Goal: Use online tool/utility: Use online tool/utility

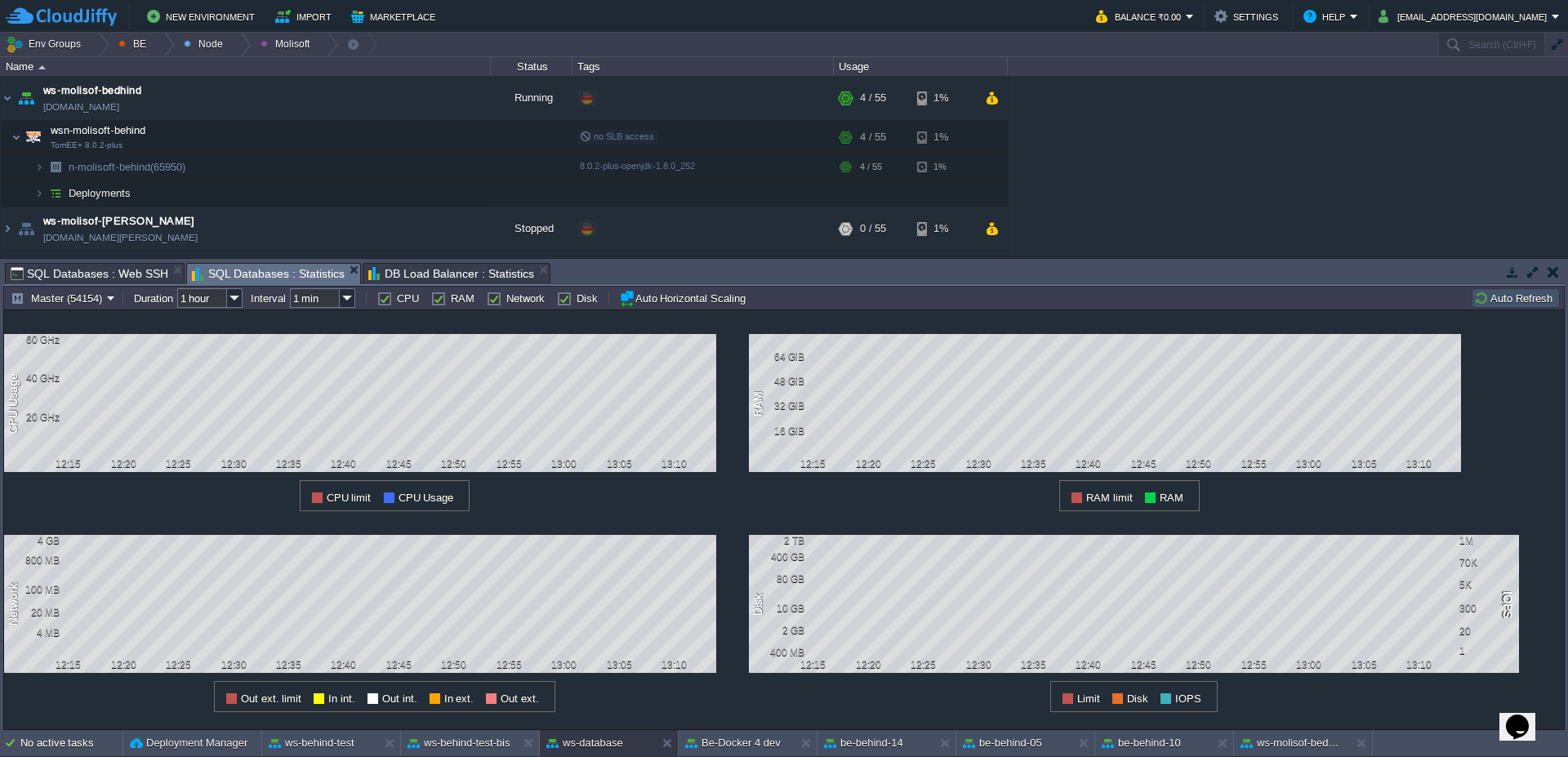
click at [1514, 295] on button "Auto Refresh" at bounding box center [1514, 298] width 83 height 14
click at [908, 749] on div "be-behind-14" at bounding box center [875, 742] width 116 height 26
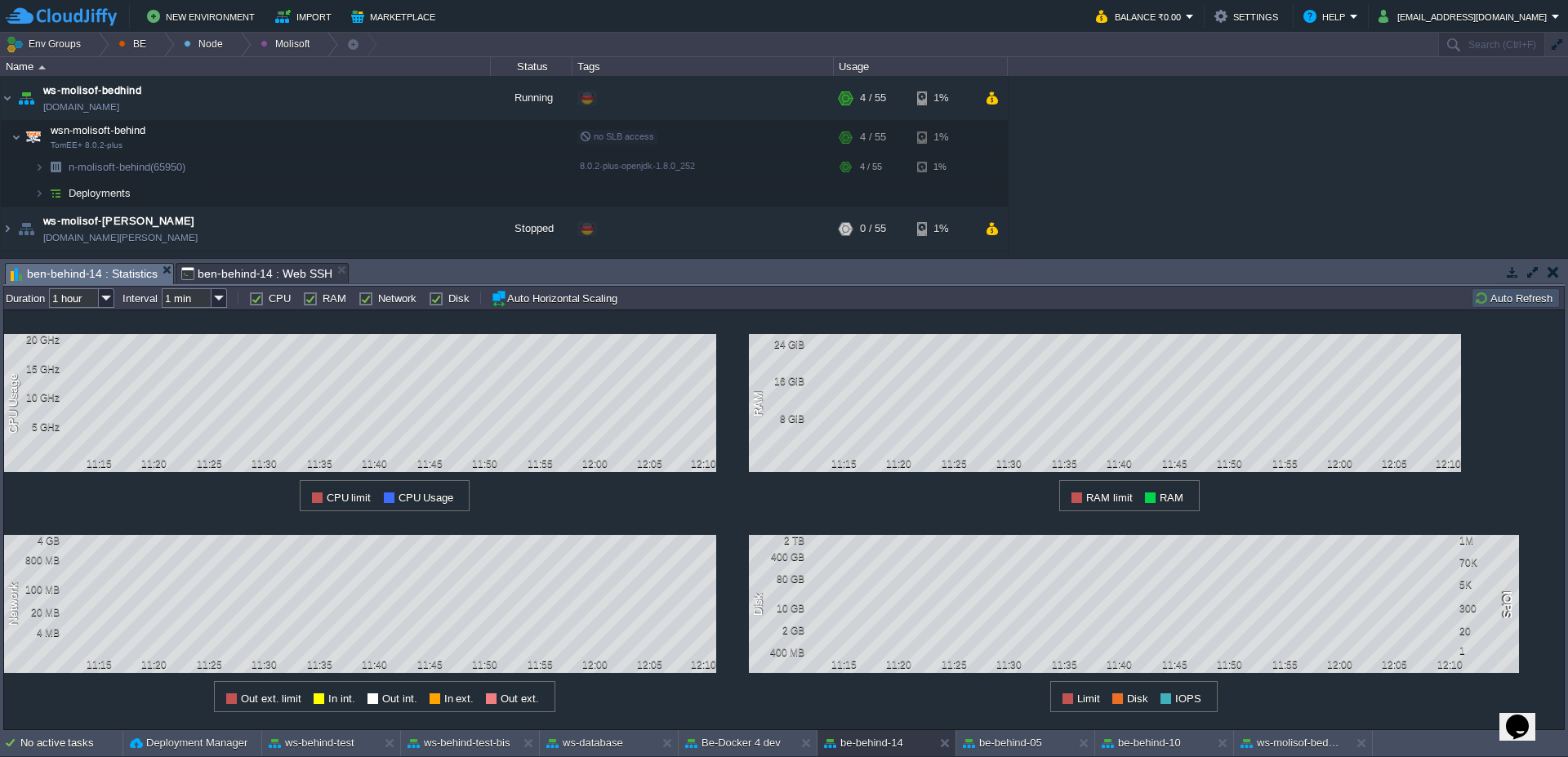
click at [1549, 304] on button "Auto Refresh" at bounding box center [1514, 298] width 83 height 14
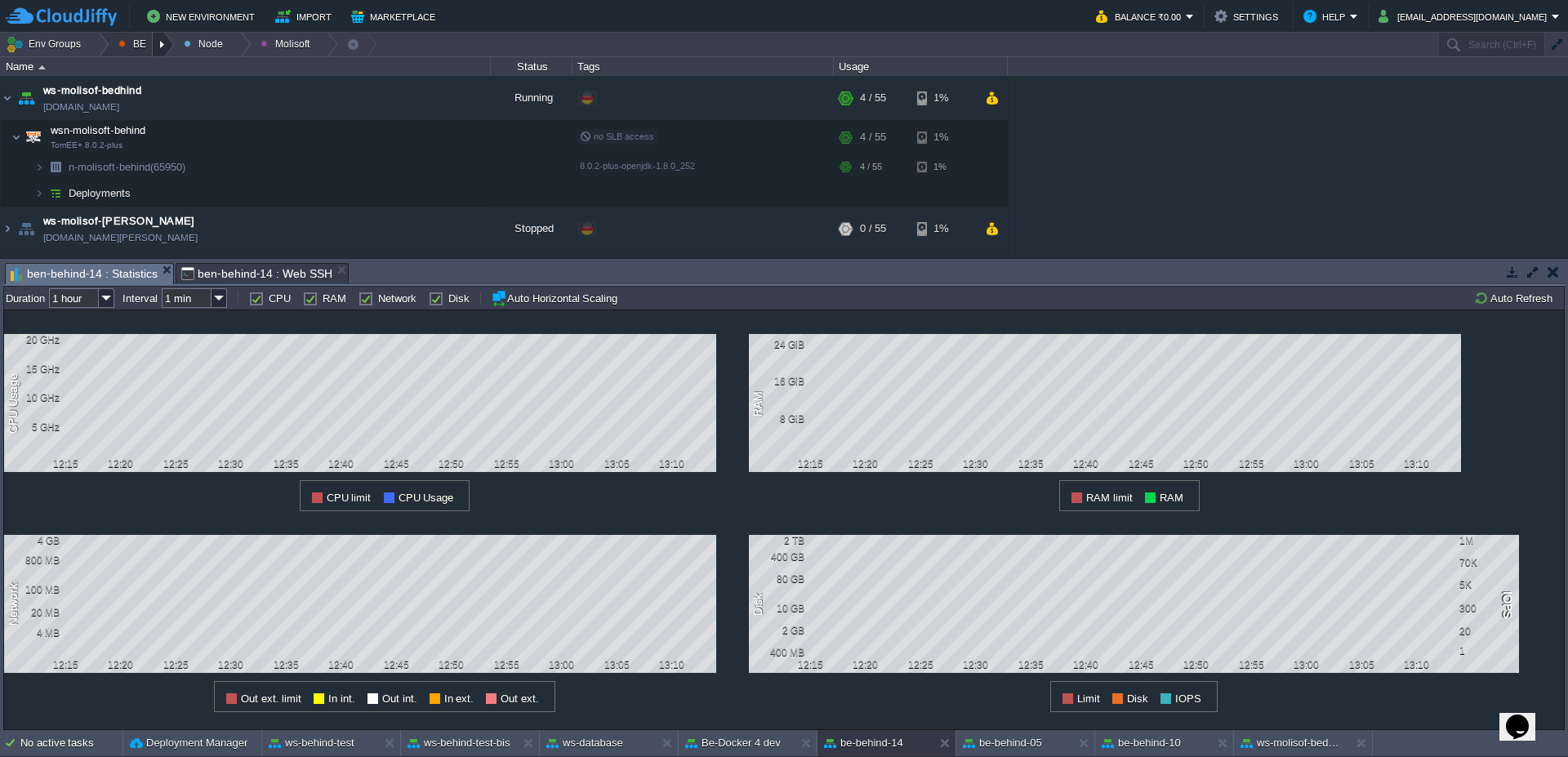
click at [159, 44] on div at bounding box center [163, 45] width 22 height 24
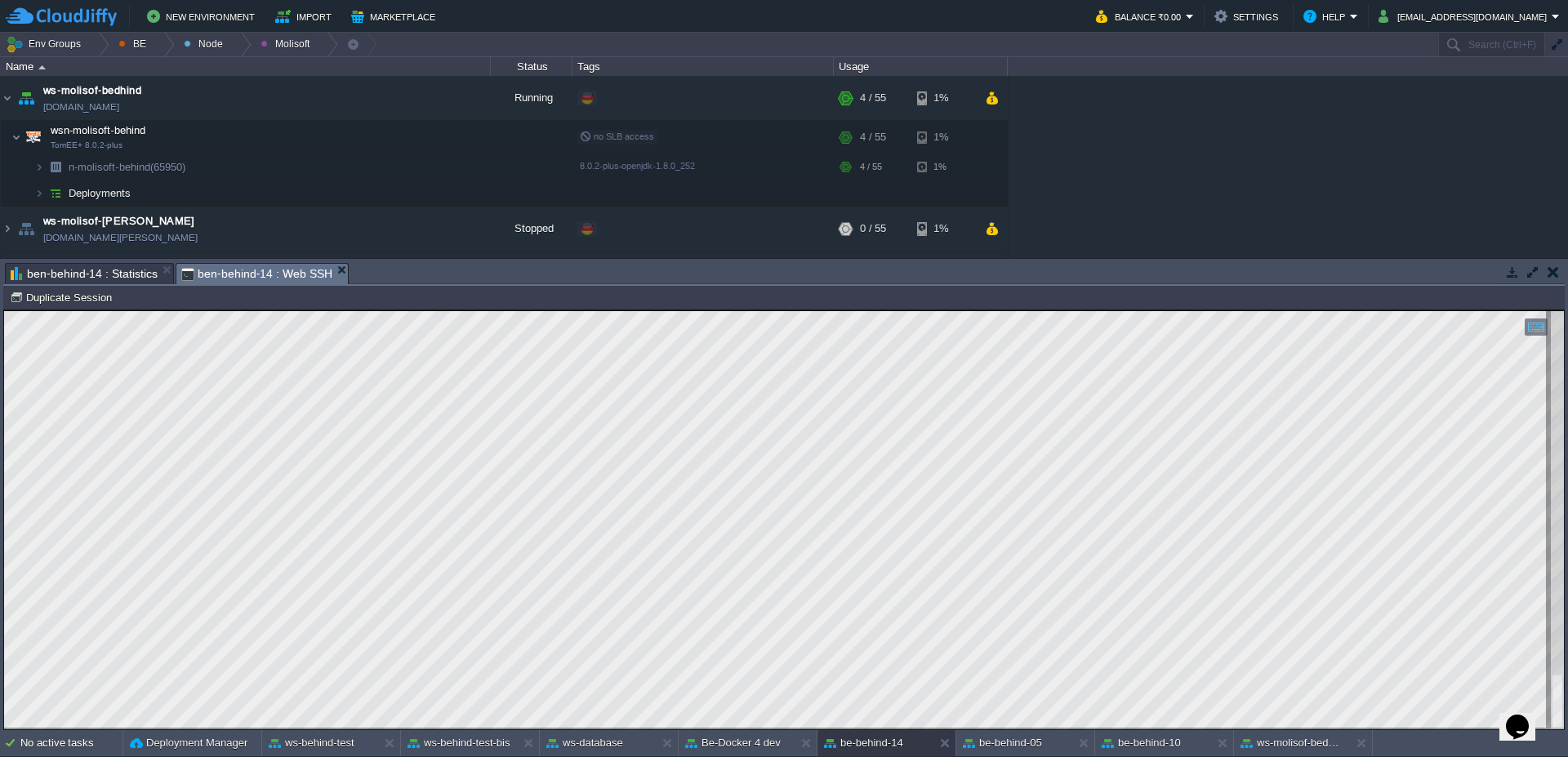
click at [265, 270] on span "ben-behind-14 : Web SSH" at bounding box center [256, 274] width 151 height 21
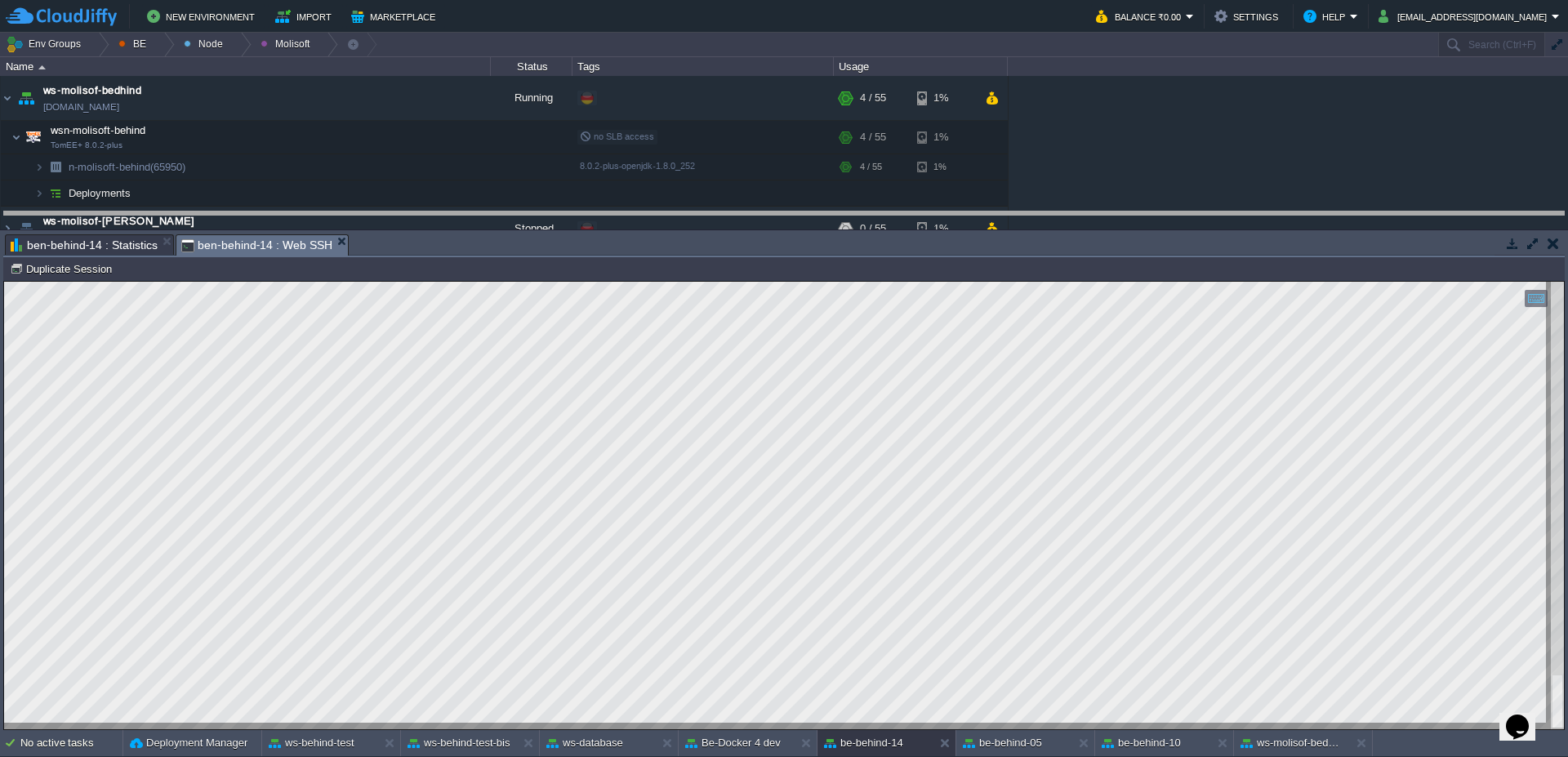
drag, startPoint x: 675, startPoint y: 269, endPoint x: 664, endPoint y: 224, distance: 46.3
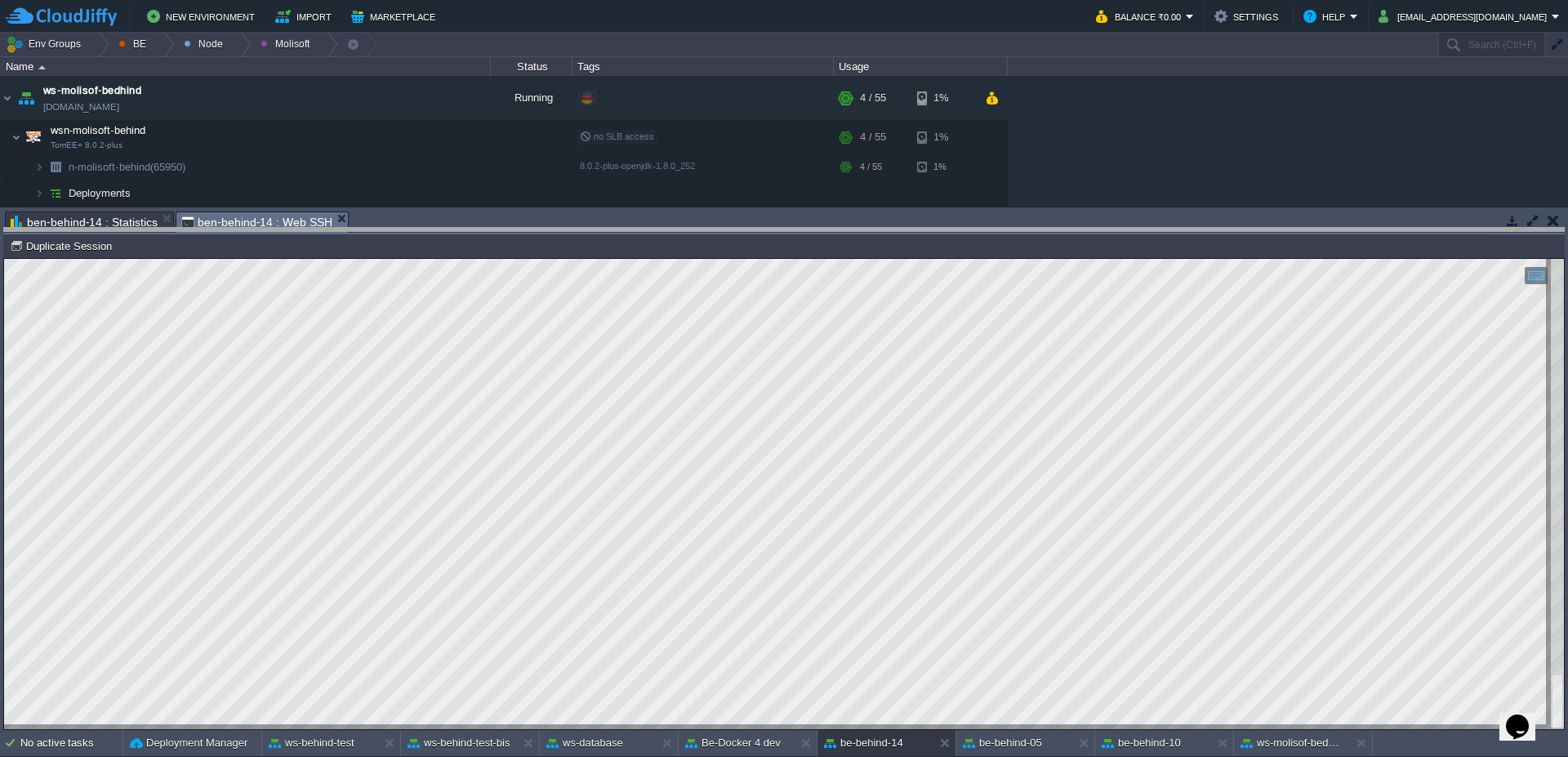
drag, startPoint x: 662, startPoint y: 224, endPoint x: 663, endPoint y: 243, distance: 19.0
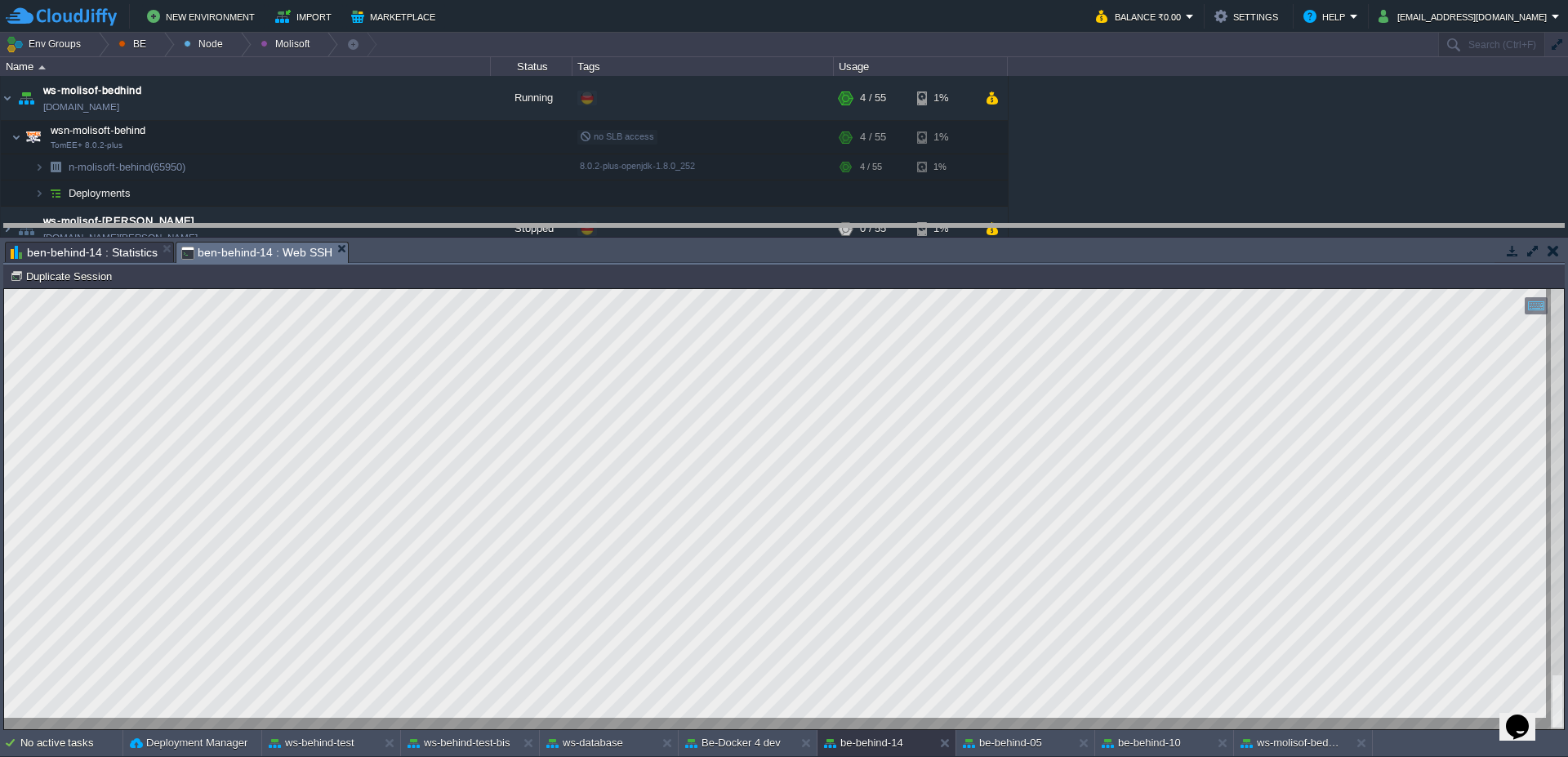
drag, startPoint x: 663, startPoint y: 247, endPoint x: 663, endPoint y: 236, distance: 11.0
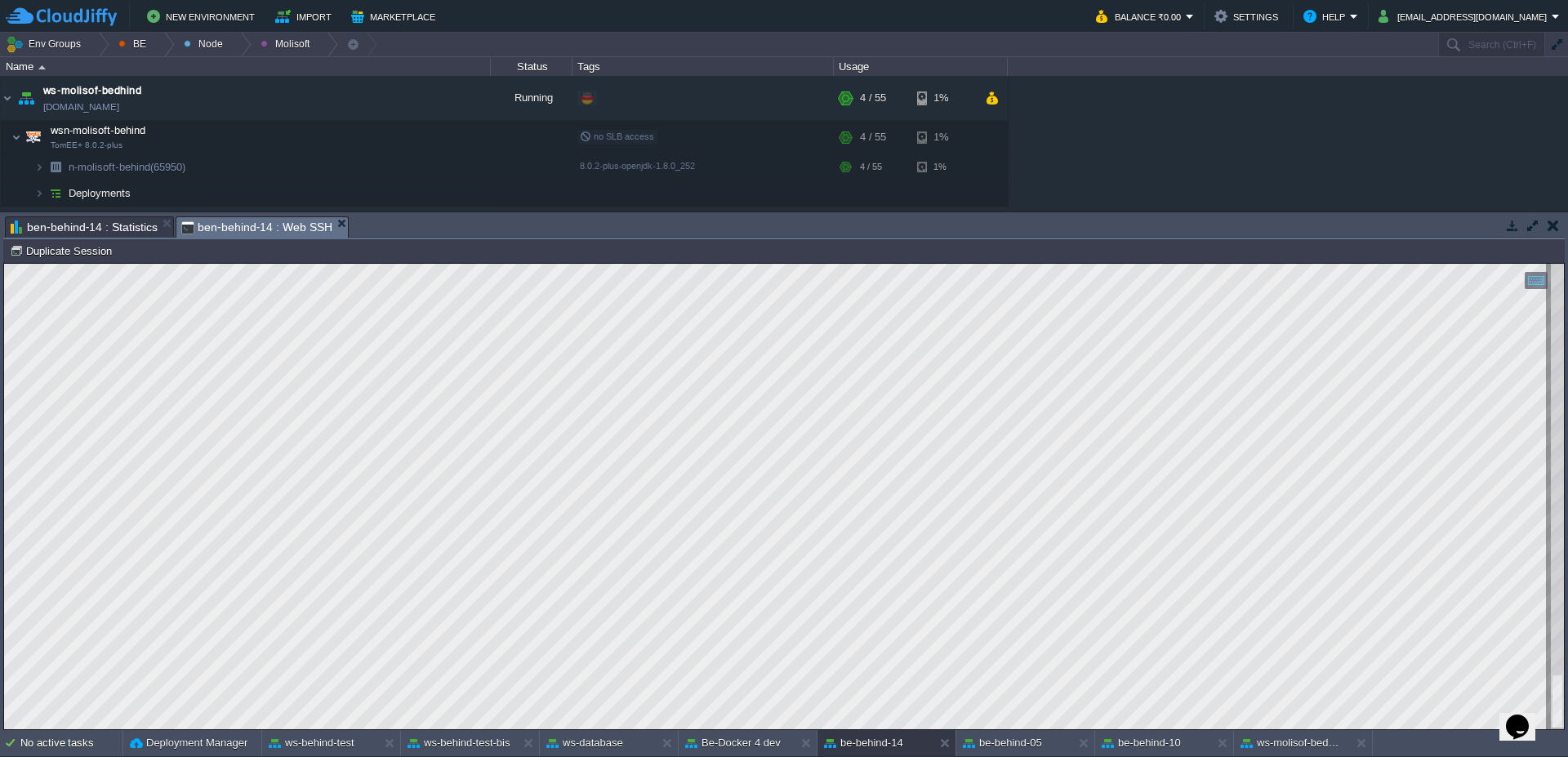
click at [92, 227] on span "ben-behind-14 : Statistics" at bounding box center [84, 227] width 147 height 20
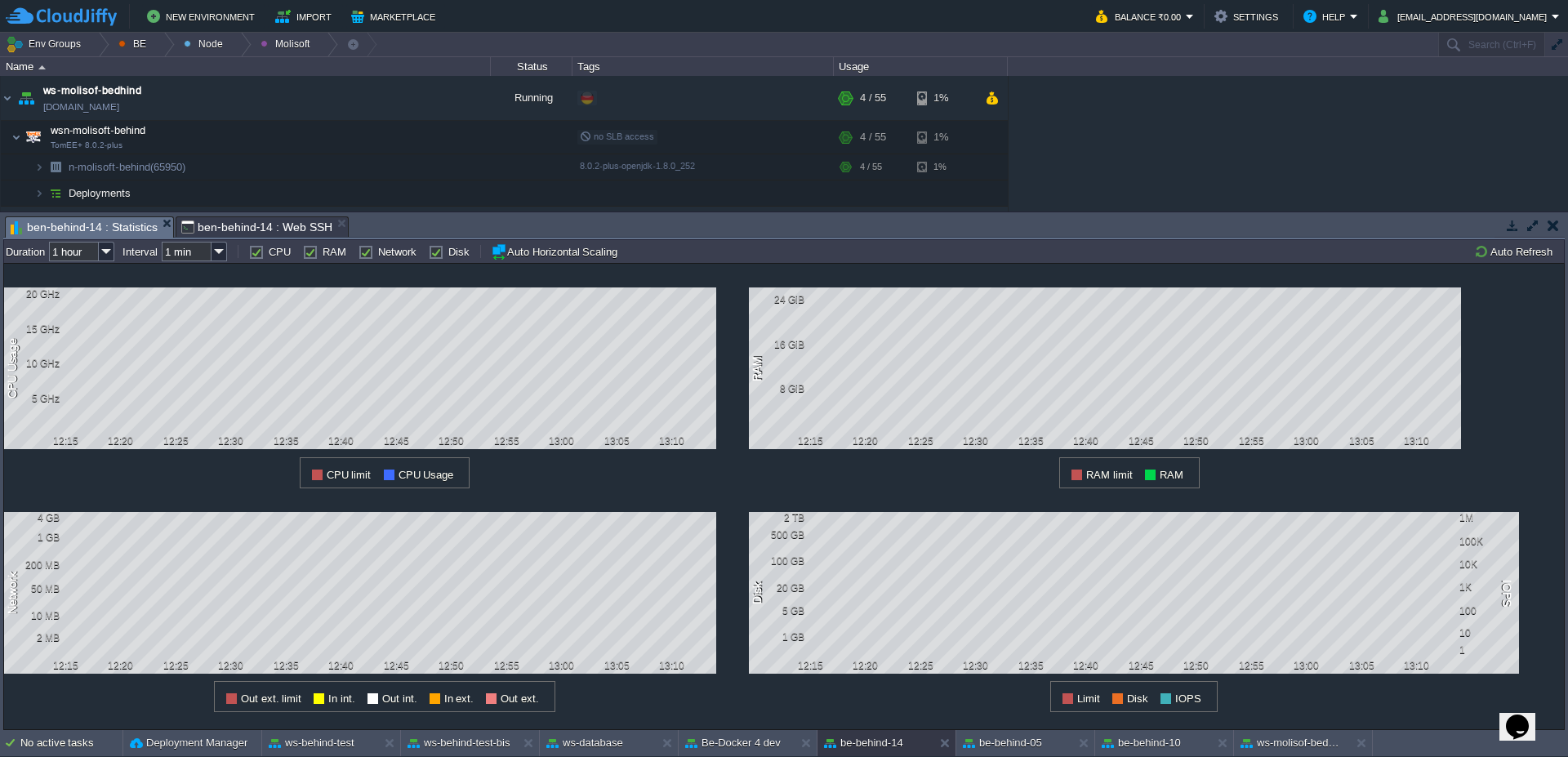
click at [1494, 257] on button "Auto Refresh" at bounding box center [1514, 251] width 83 height 14
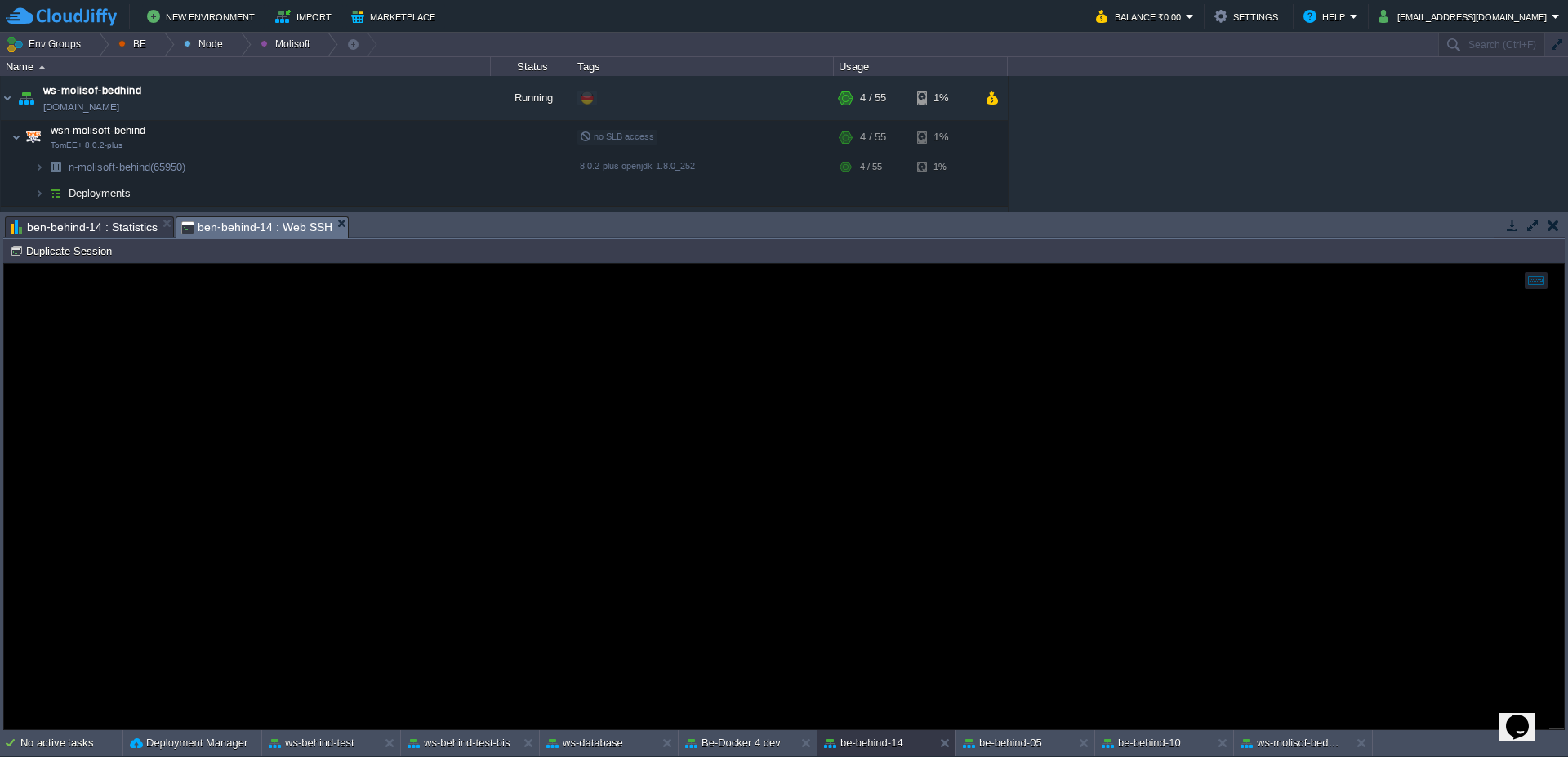
click at [277, 223] on span "ben-behind-14 : Web SSH" at bounding box center [256, 227] width 151 height 21
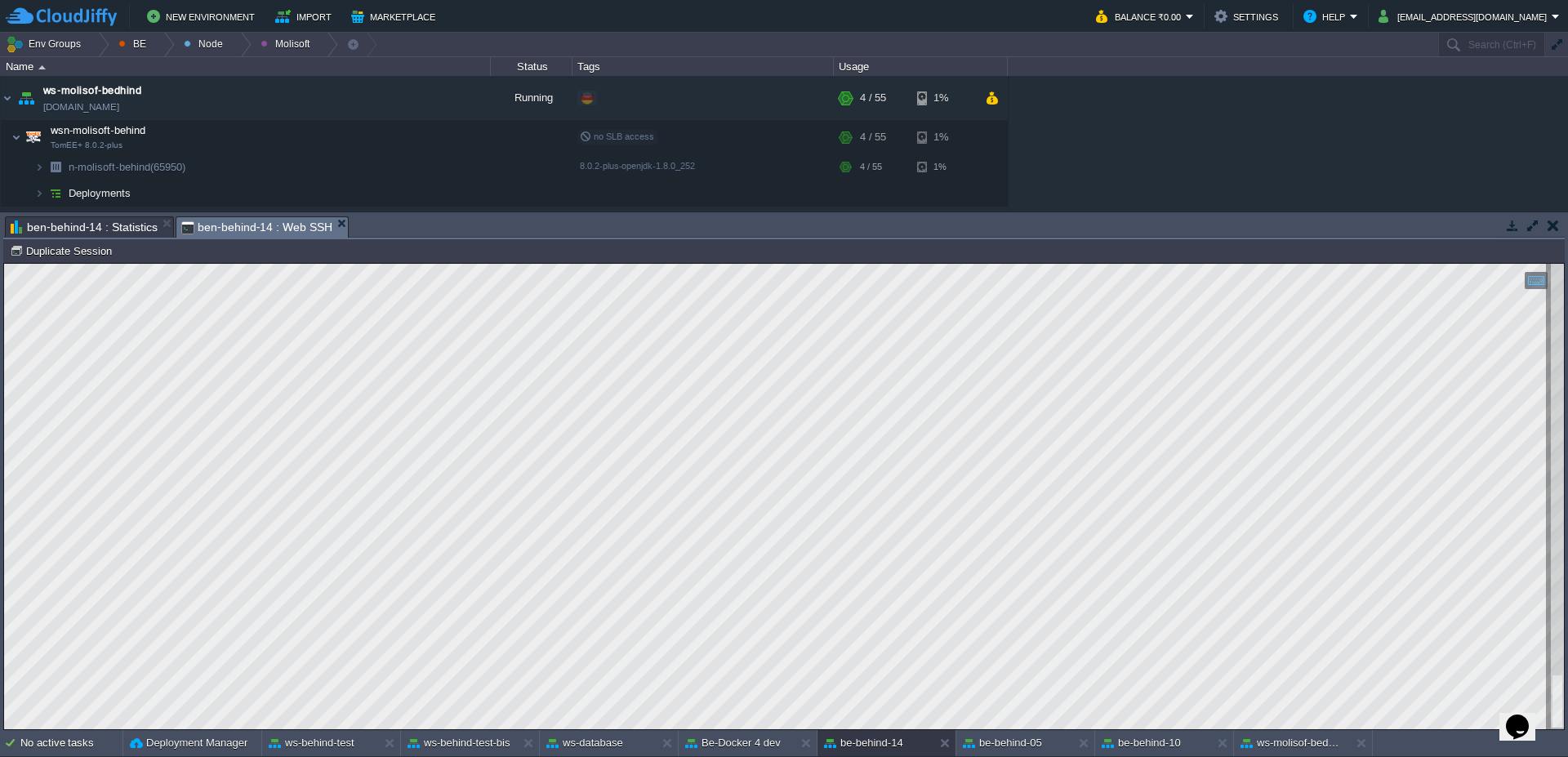
click at [137, 228] on span "ben-behind-14 : Statistics" at bounding box center [84, 227] width 147 height 20
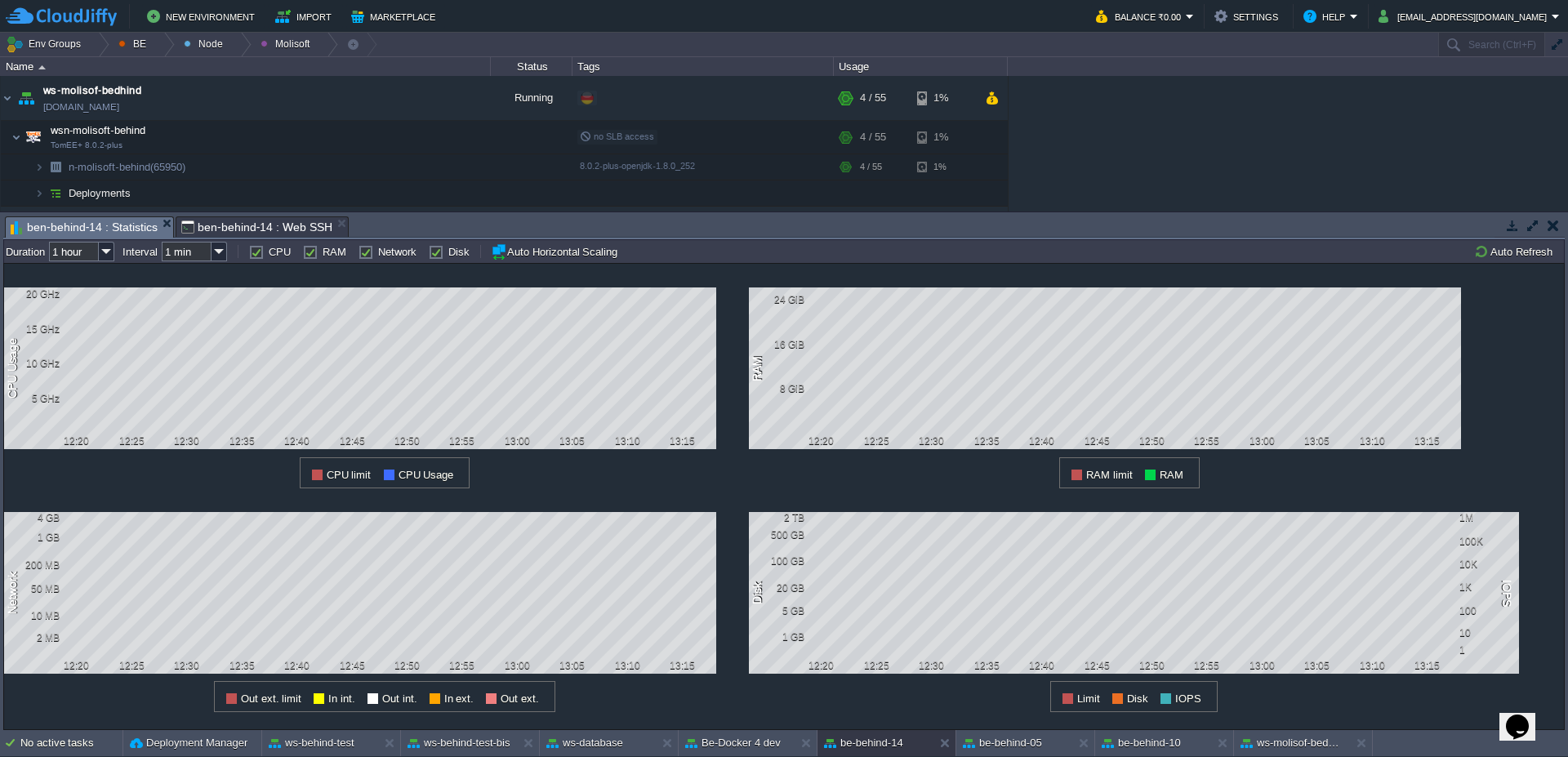
click at [231, 231] on span "ben-behind-14 : Web SSH" at bounding box center [256, 227] width 151 height 20
click at [130, 225] on span "ben-behind-14 : Statistics" at bounding box center [84, 227] width 147 height 21
click at [1536, 248] on button "Auto Refresh" at bounding box center [1514, 251] width 83 height 14
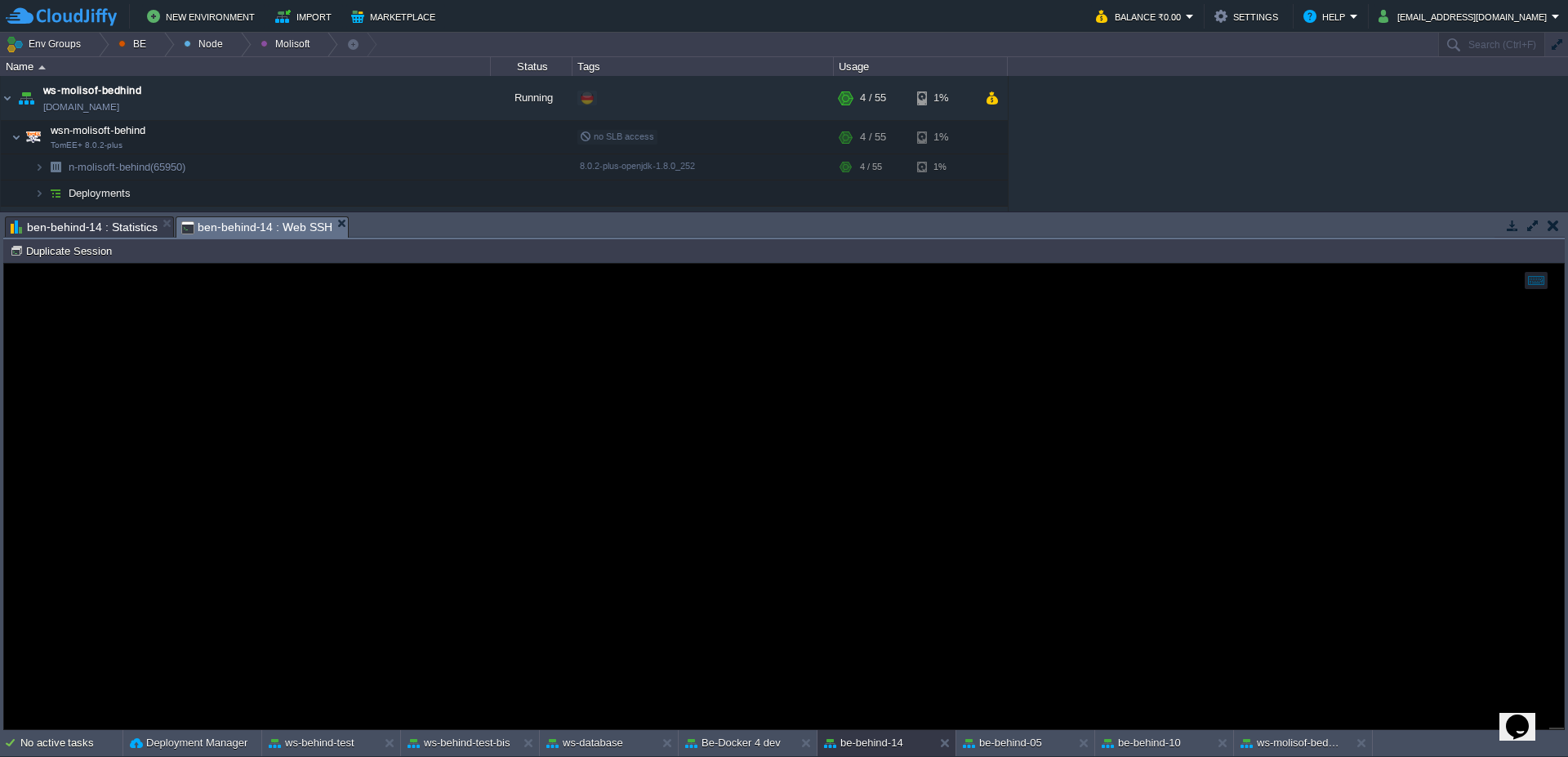
click at [248, 231] on span "ben-behind-14 : Web SSH" at bounding box center [256, 227] width 151 height 21
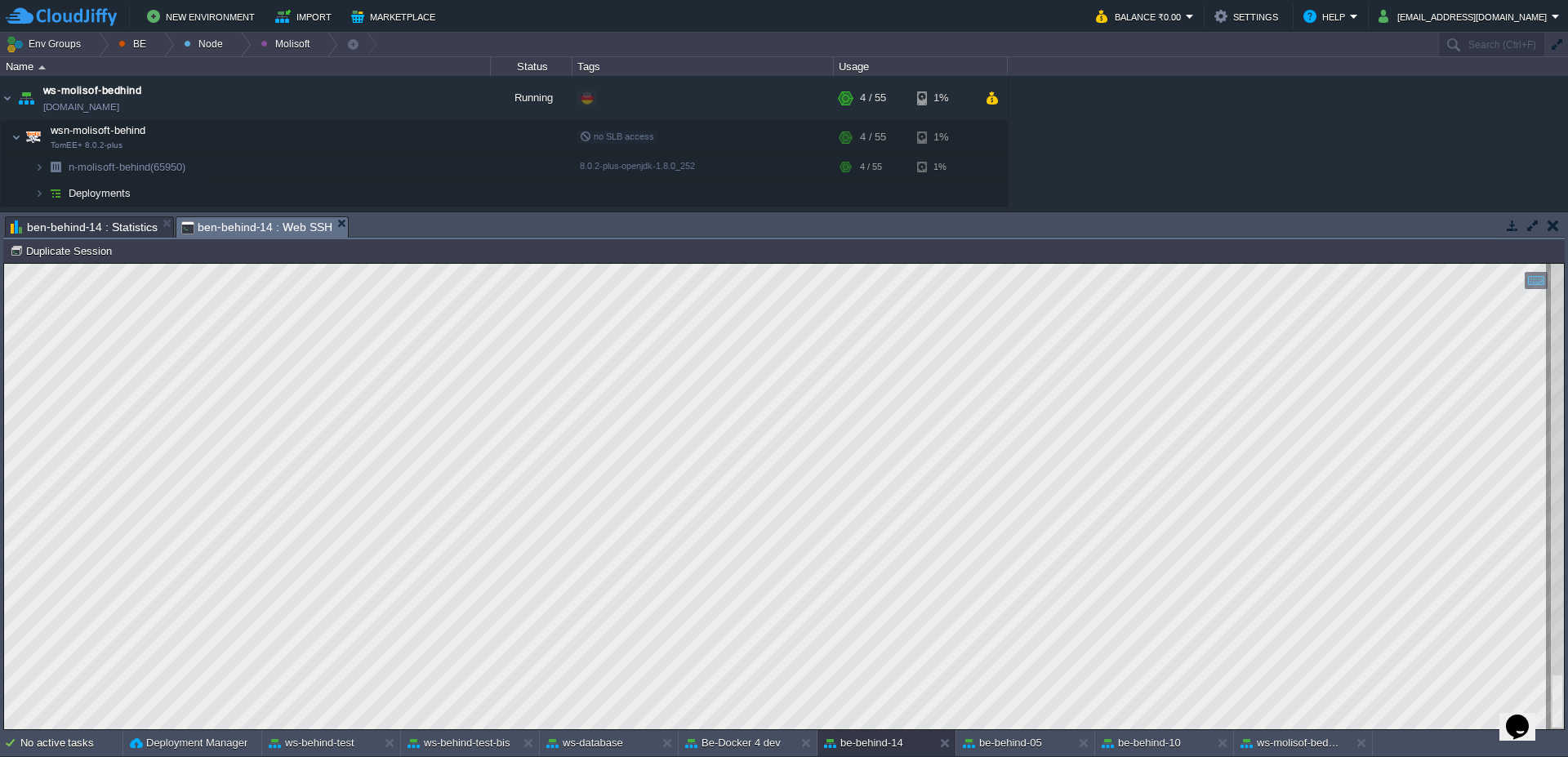
click at [103, 222] on span "ben-behind-14 : Statistics" at bounding box center [84, 227] width 147 height 20
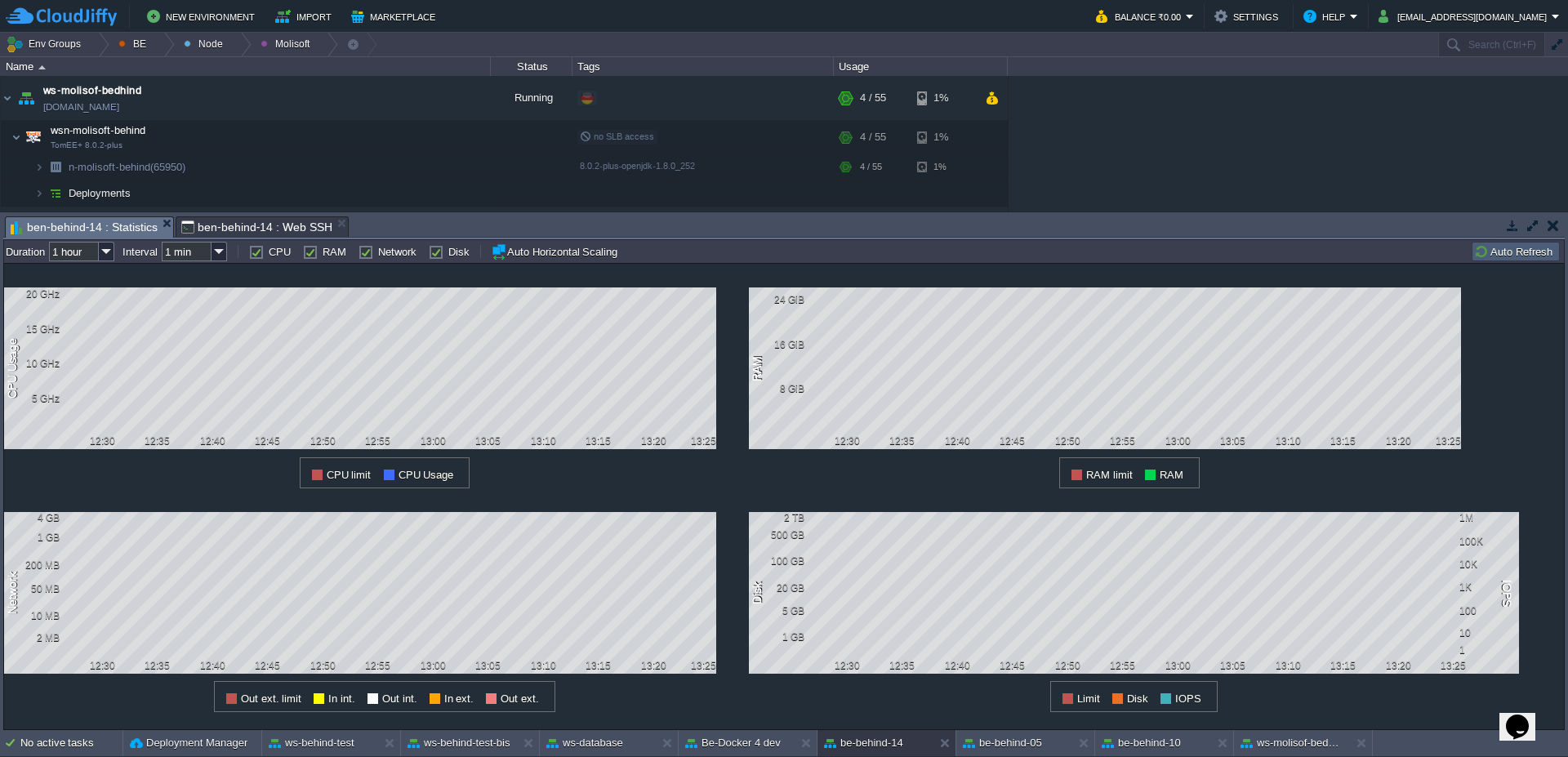
click at [1529, 254] on button "Auto Refresh" at bounding box center [1514, 251] width 83 height 14
click at [235, 221] on span "ben-behind-14 : Web SSH" at bounding box center [256, 227] width 151 height 20
click at [121, 227] on span "ben-behind-14 : Statistics" at bounding box center [84, 227] width 147 height 21
click at [1523, 246] on button "Auto Refresh" at bounding box center [1514, 251] width 83 height 14
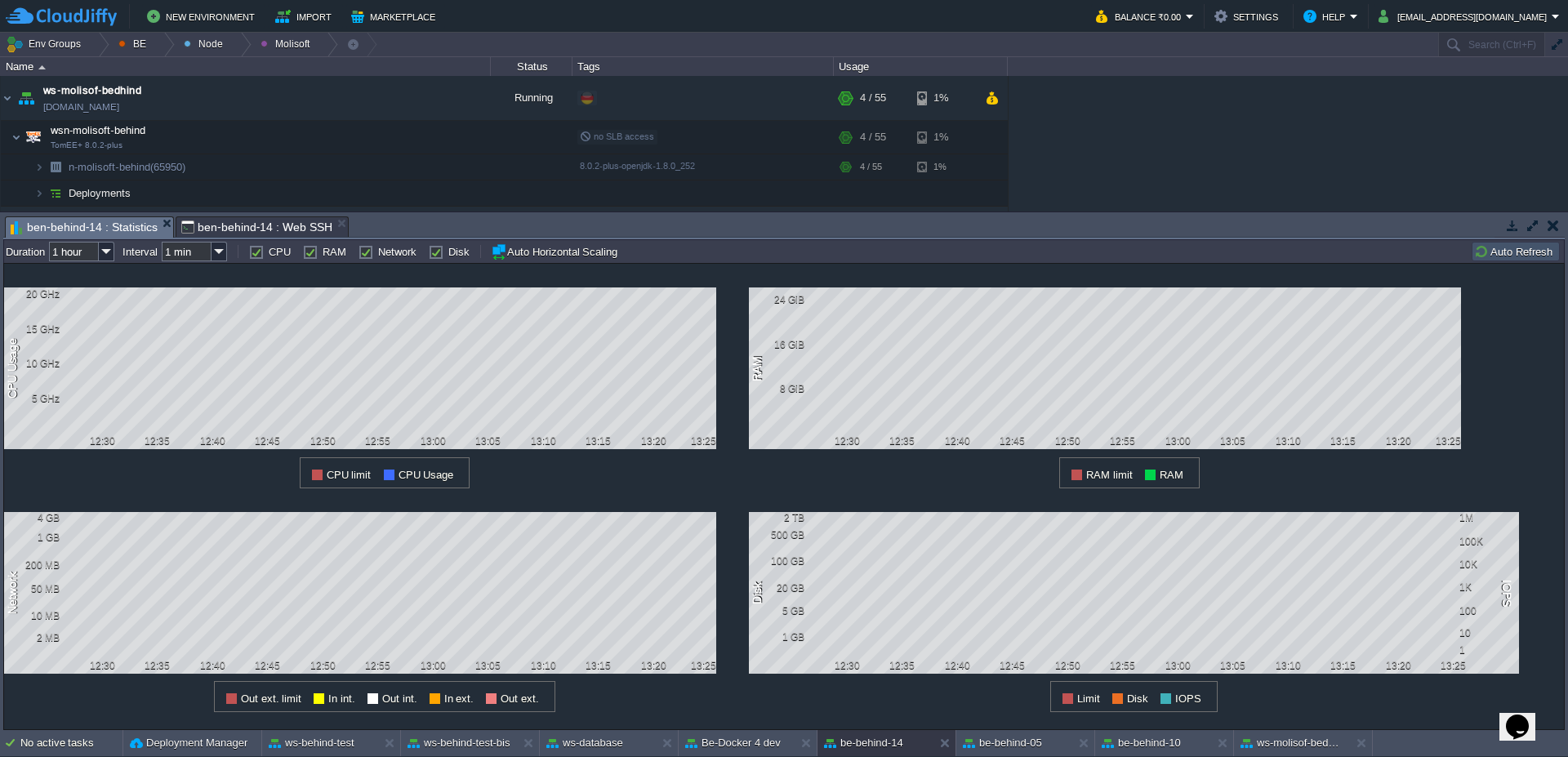
click at [1523, 246] on button "Auto Refresh" at bounding box center [1514, 251] width 83 height 14
click at [264, 225] on span "ben-behind-14 : Web SSH" at bounding box center [256, 227] width 151 height 20
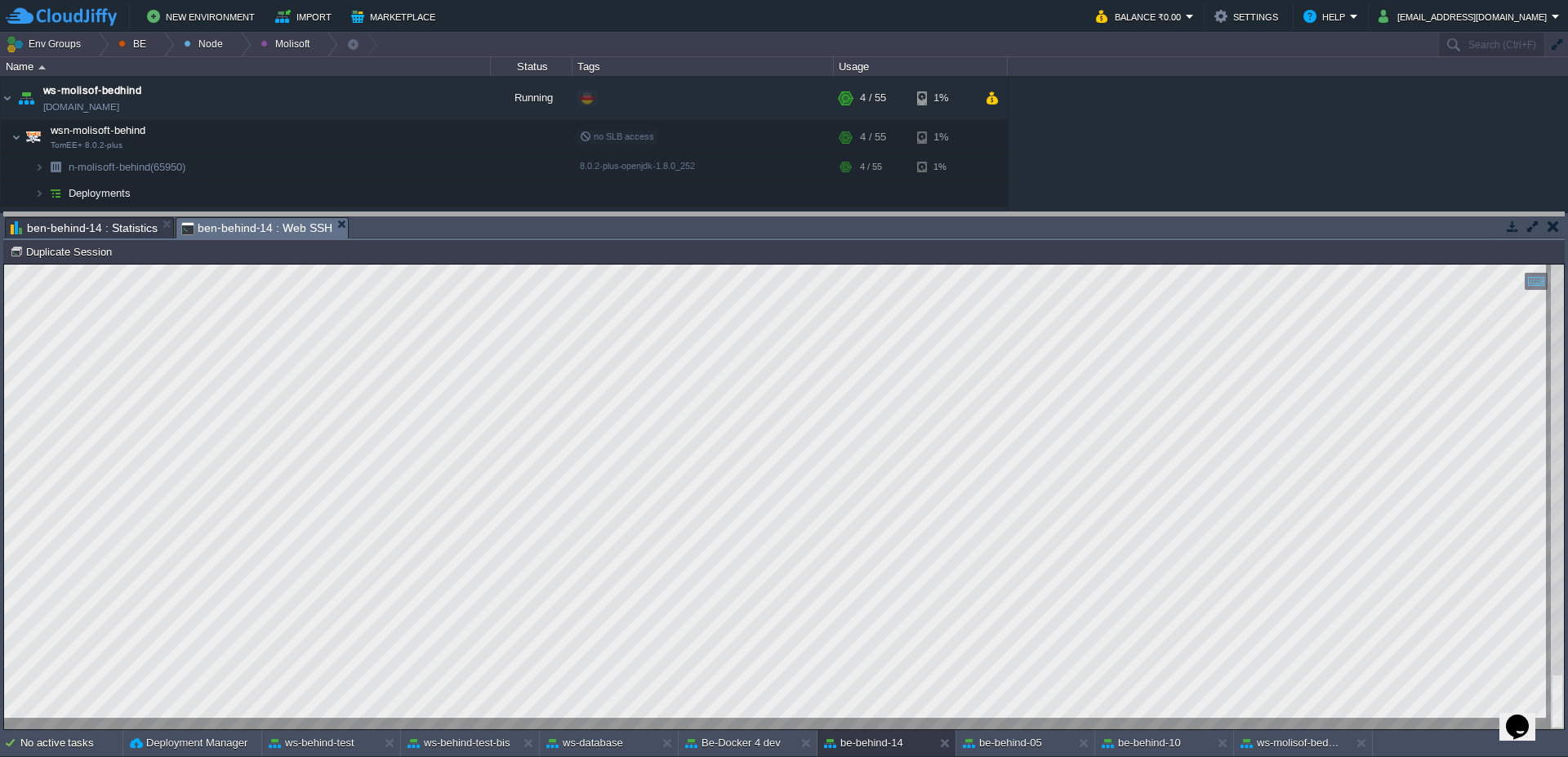
drag, startPoint x: 528, startPoint y: 242, endPoint x: 526, endPoint y: 227, distance: 15.1
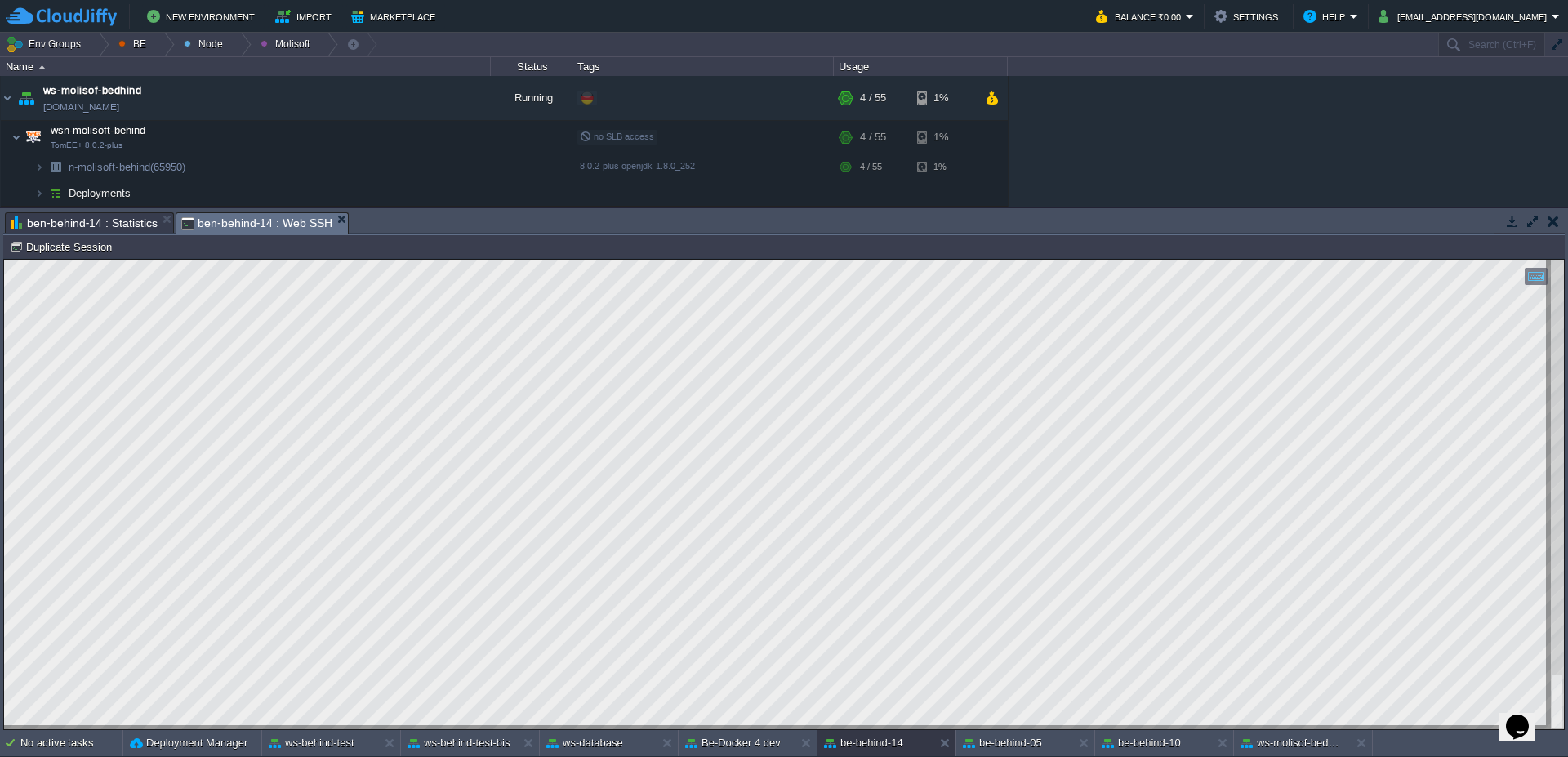
click at [105, 222] on span "ben-behind-14 : Statistics" at bounding box center [84, 223] width 147 height 20
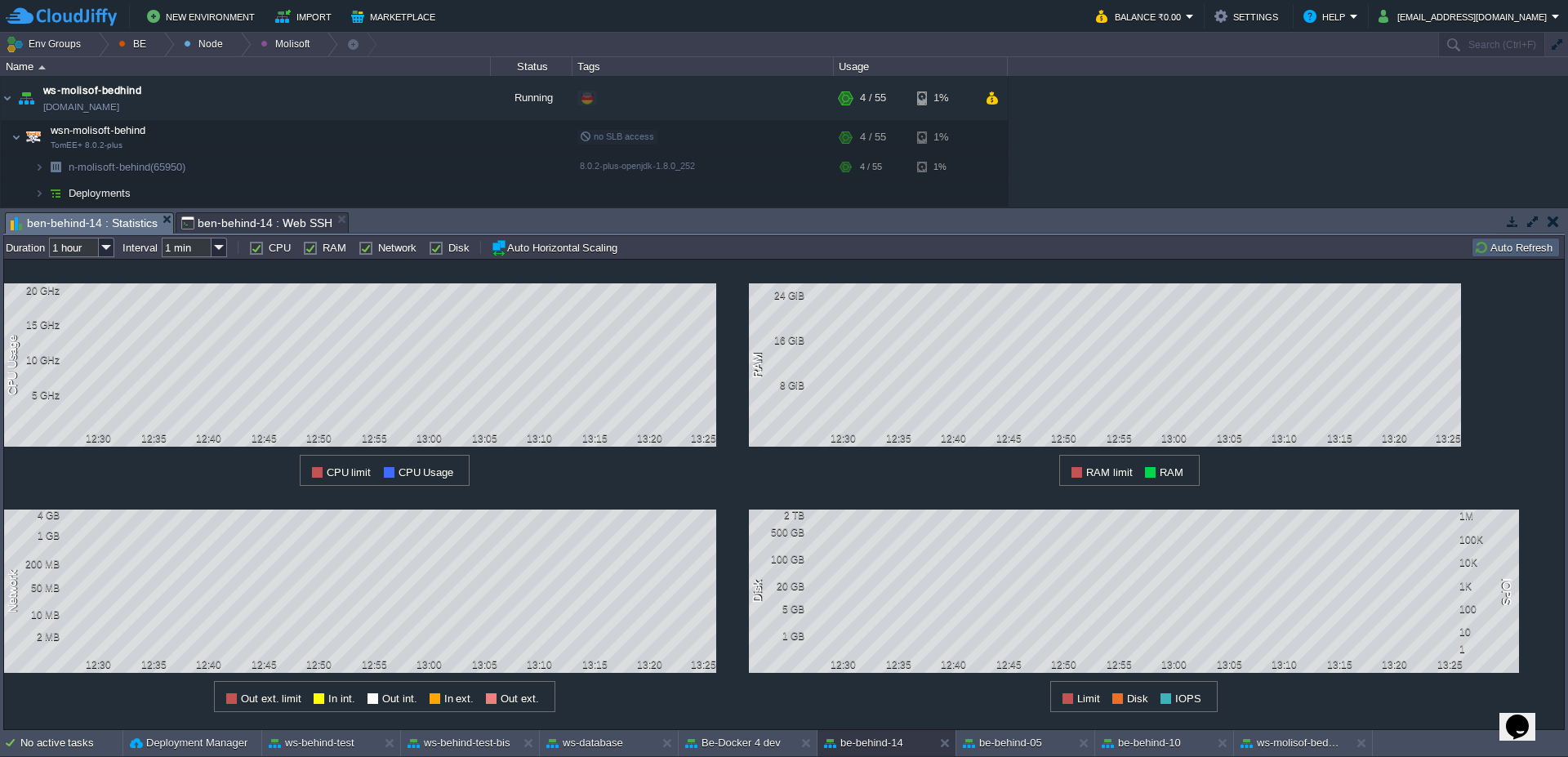
click at [1528, 238] on td "Auto Refresh" at bounding box center [1515, 247] width 88 height 20
click at [228, 219] on span "ben-behind-14 : Web SSH" at bounding box center [256, 223] width 151 height 20
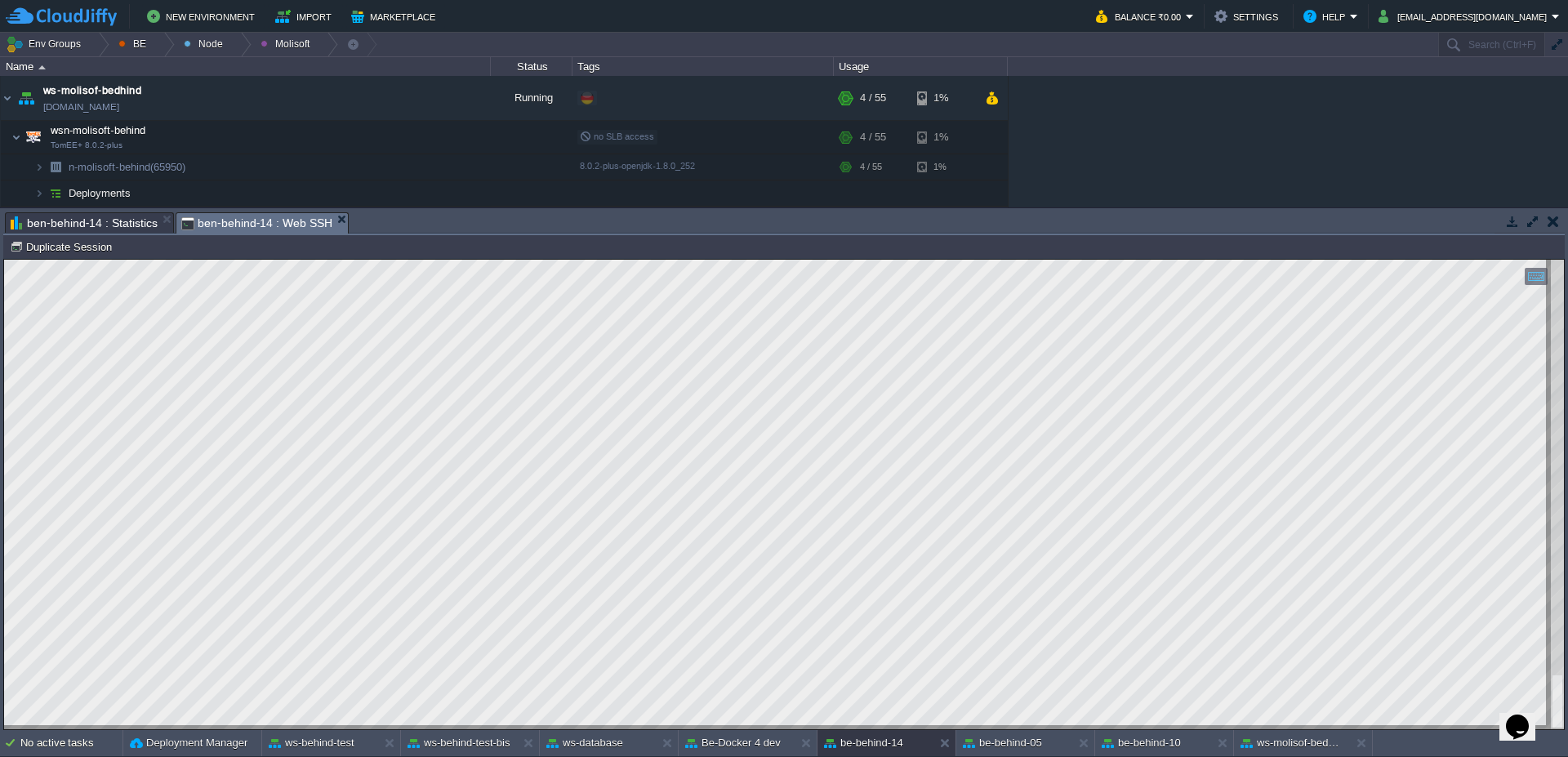
click at [56, 225] on span "ben-behind-14 : Statistics" at bounding box center [84, 223] width 147 height 20
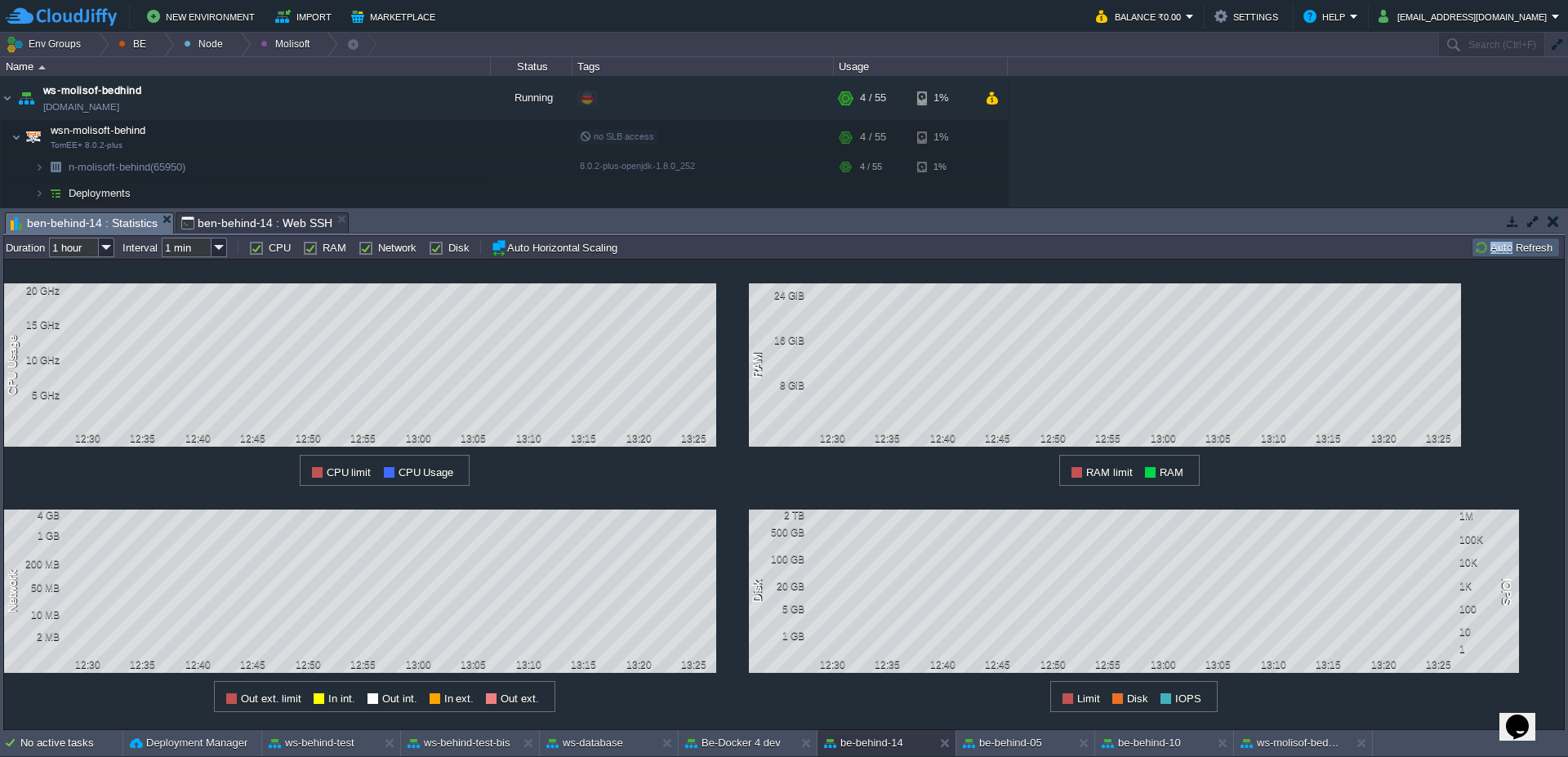
click at [1529, 244] on button "Auto Refresh" at bounding box center [1514, 247] width 83 height 14
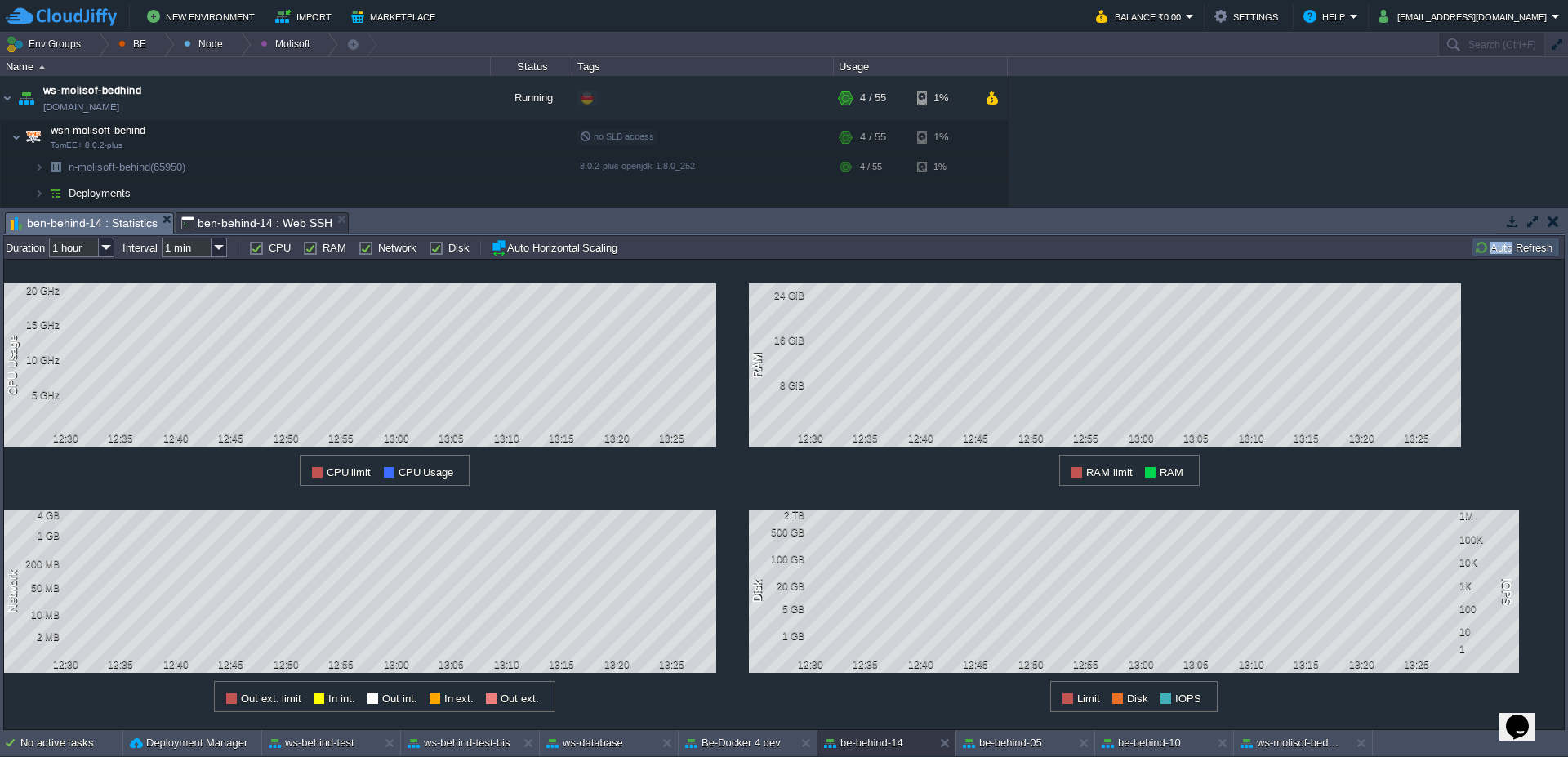
click at [1520, 254] on button "Auto Refresh" at bounding box center [1514, 247] width 83 height 14
click at [232, 230] on span "ben-behind-14 : Web SSH" at bounding box center [256, 223] width 151 height 20
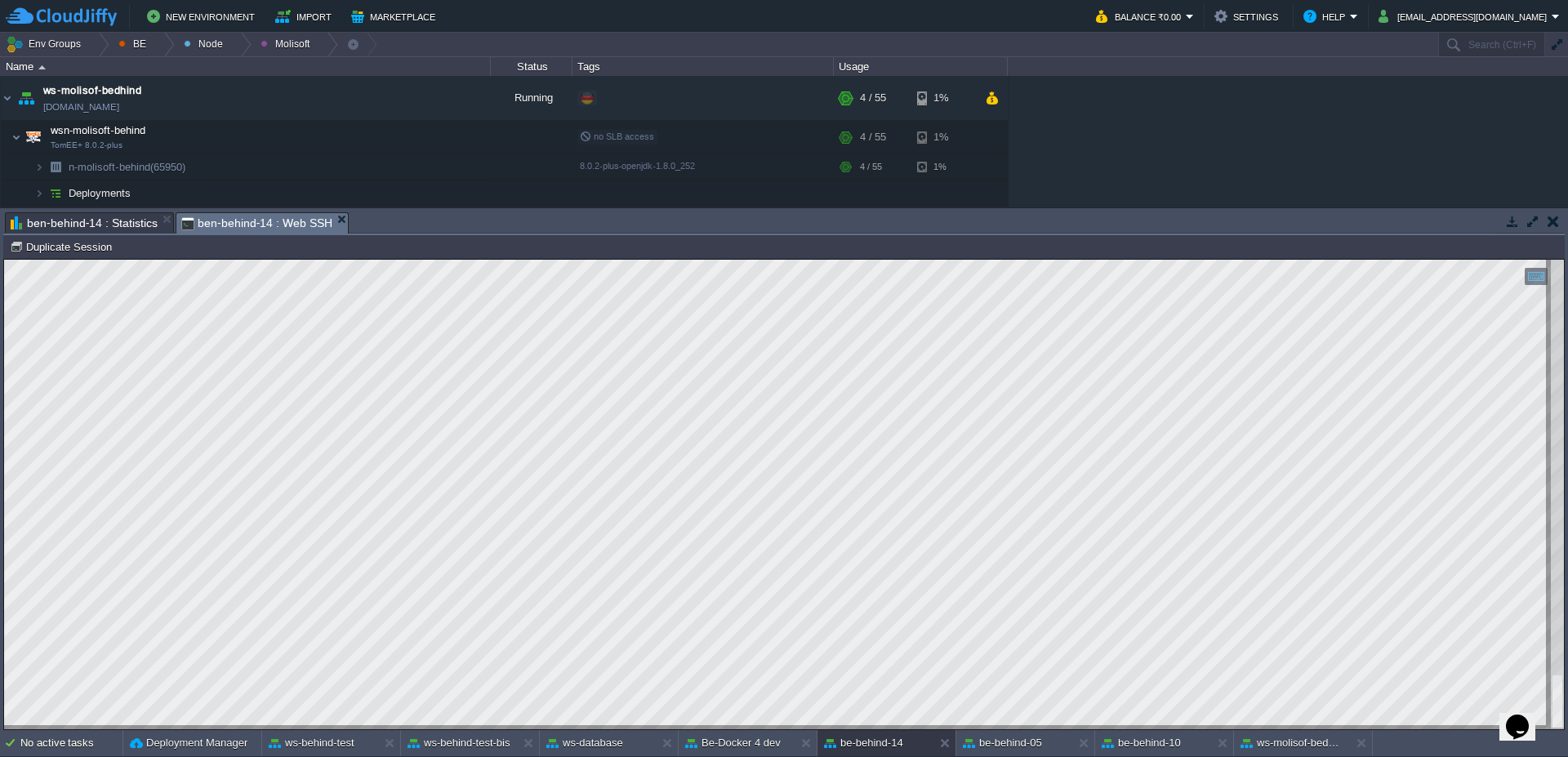
type textarea "[URL][DOMAIN_NAME]"
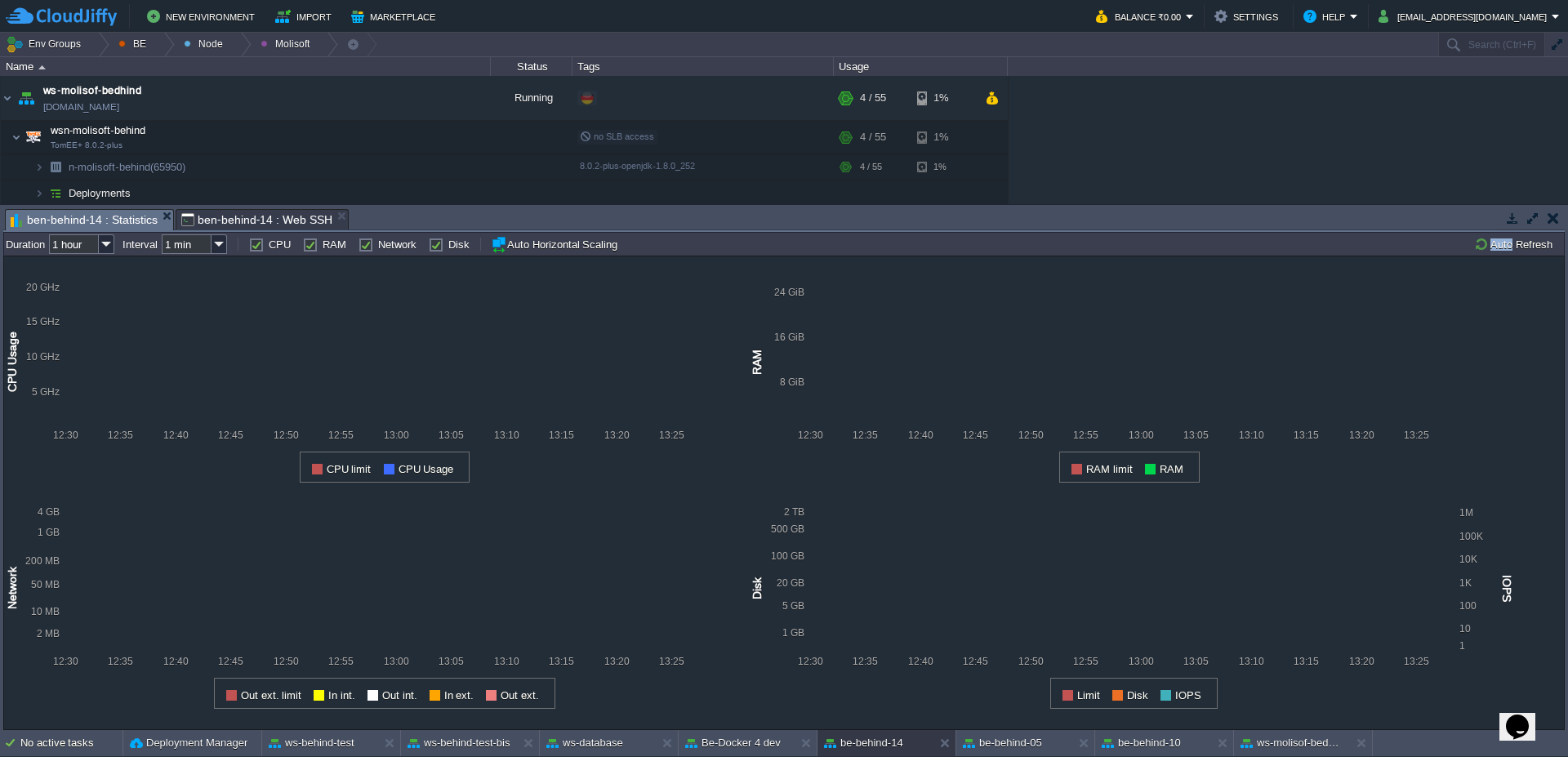
click at [93, 221] on span "ben-behind-14 : Statistics" at bounding box center [84, 219] width 147 height 21
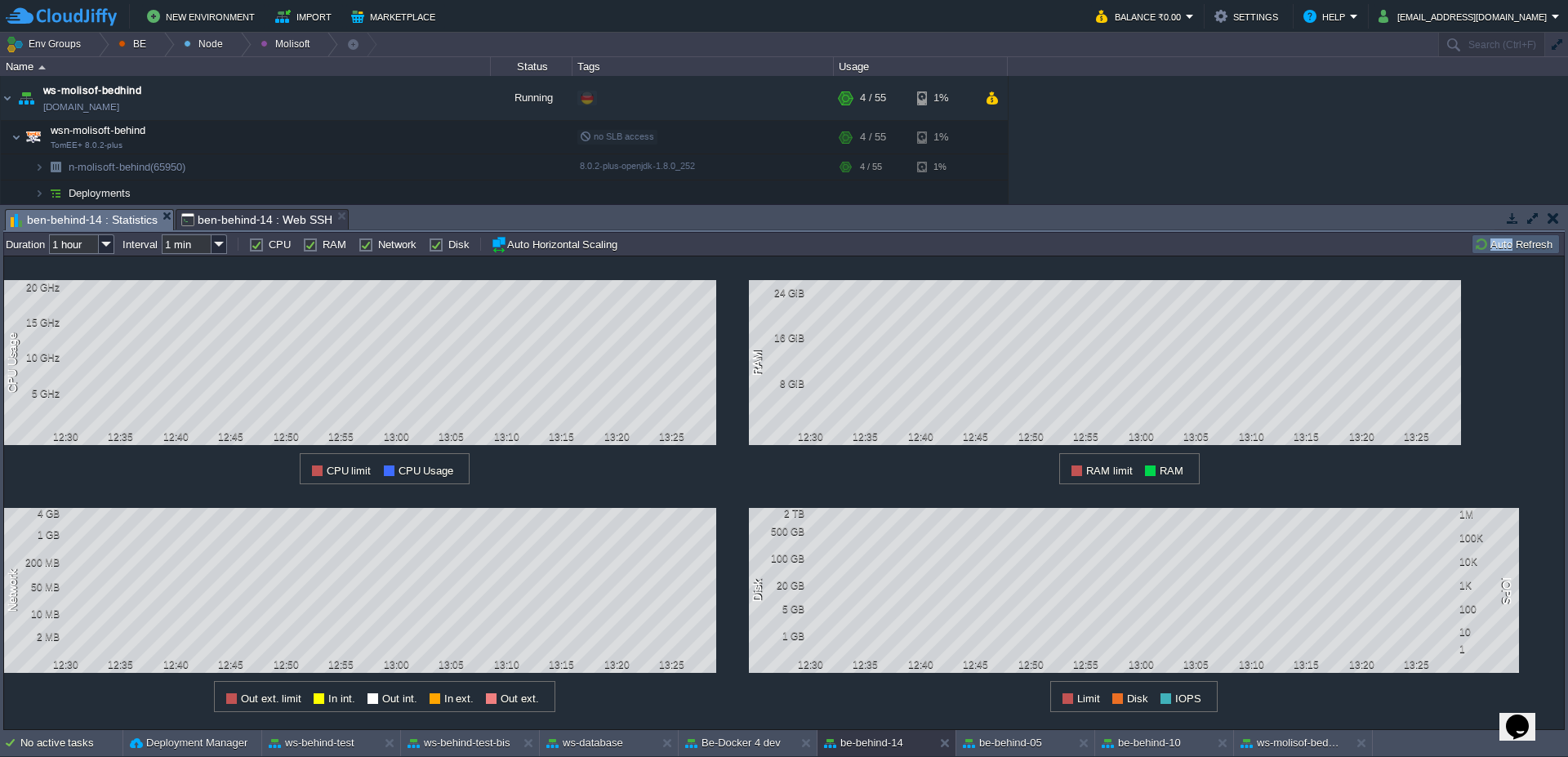
click at [1517, 243] on button "Auto Refresh" at bounding box center [1514, 243] width 83 height 14
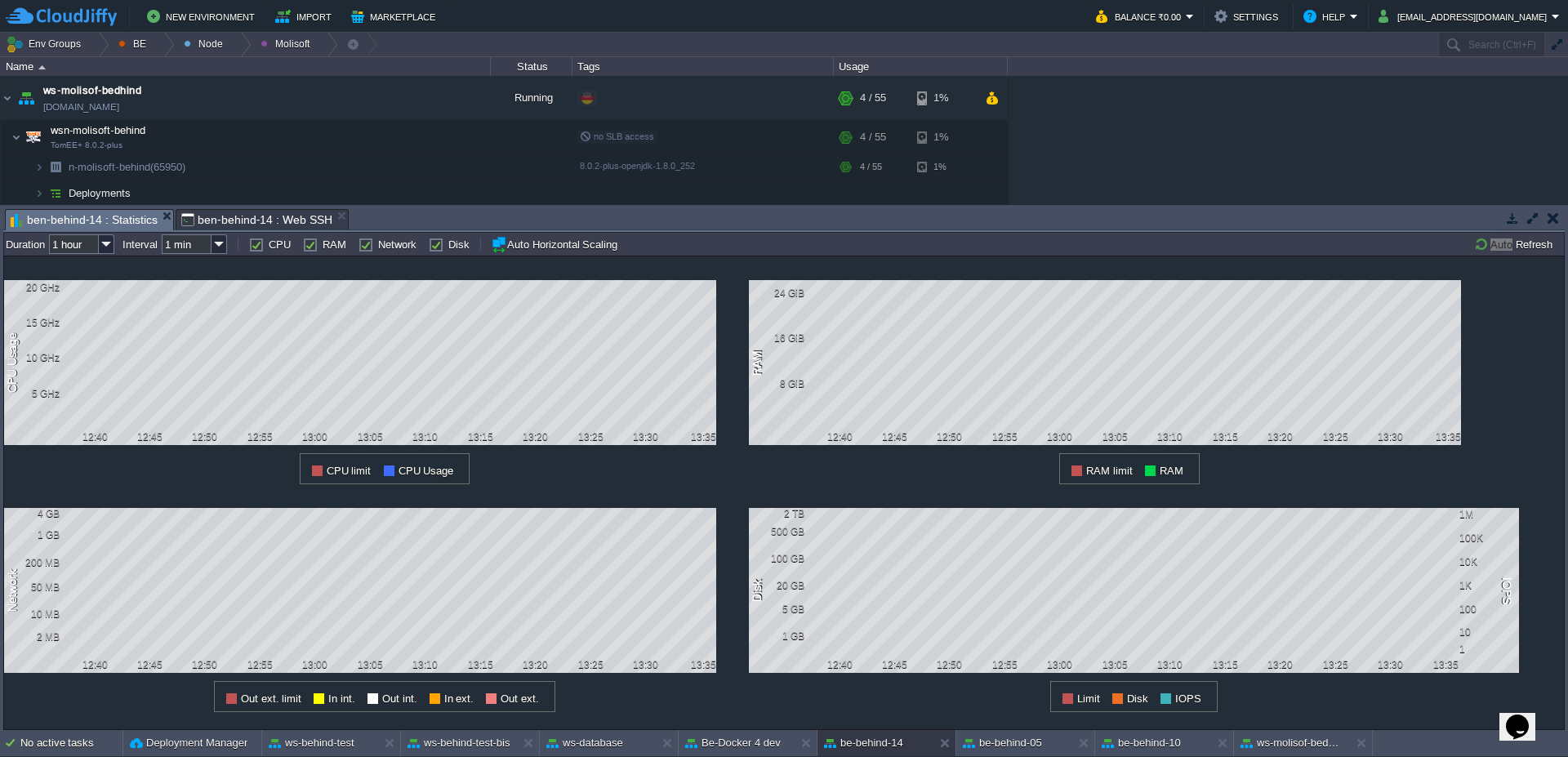
click at [201, 218] on span "ben-behind-14 : Web SSH" at bounding box center [256, 219] width 151 height 20
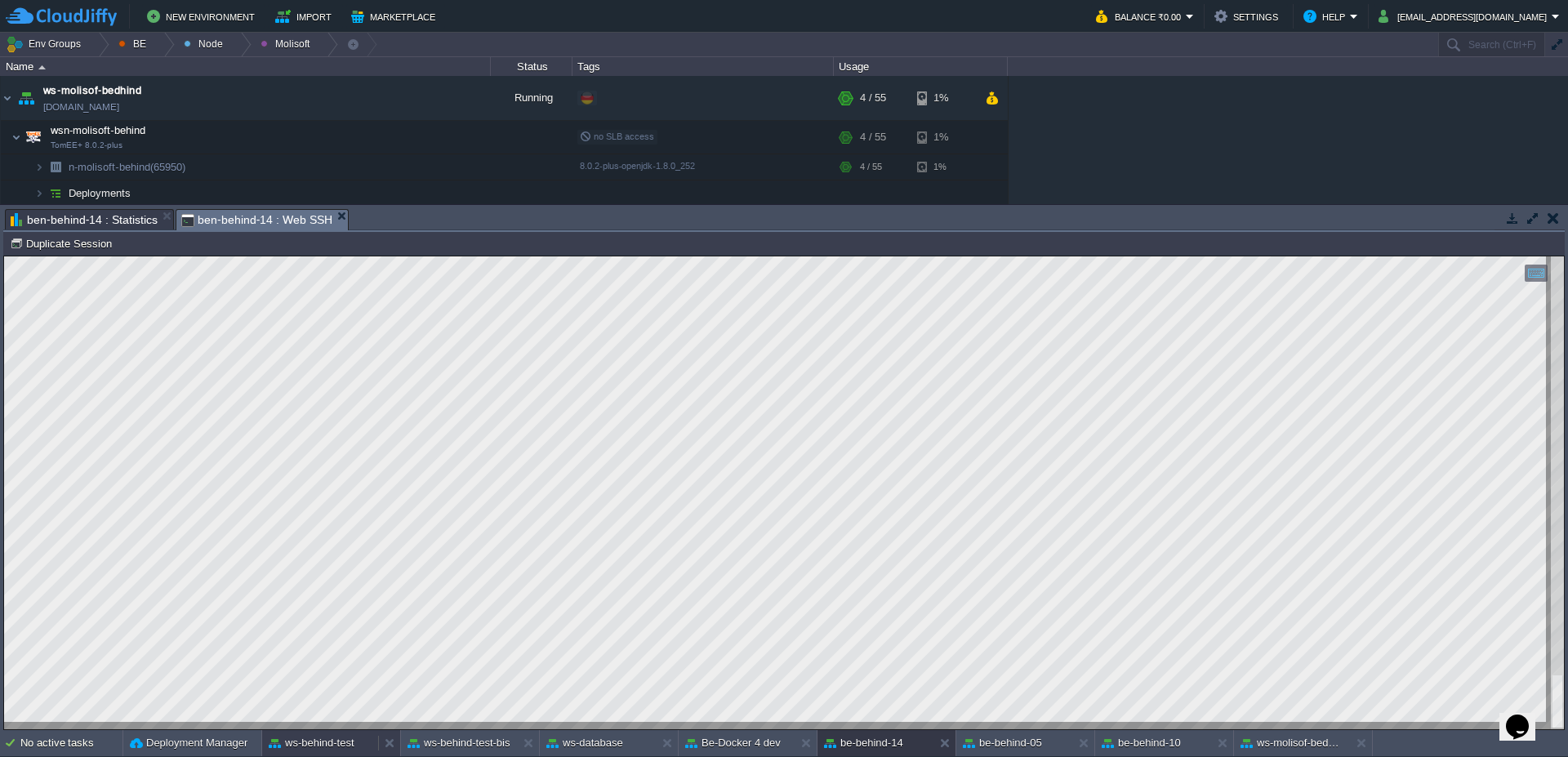
click at [358, 746] on div "ws-behind-test" at bounding box center [320, 742] width 116 height 26
